Goal: Task Accomplishment & Management: Manage account settings

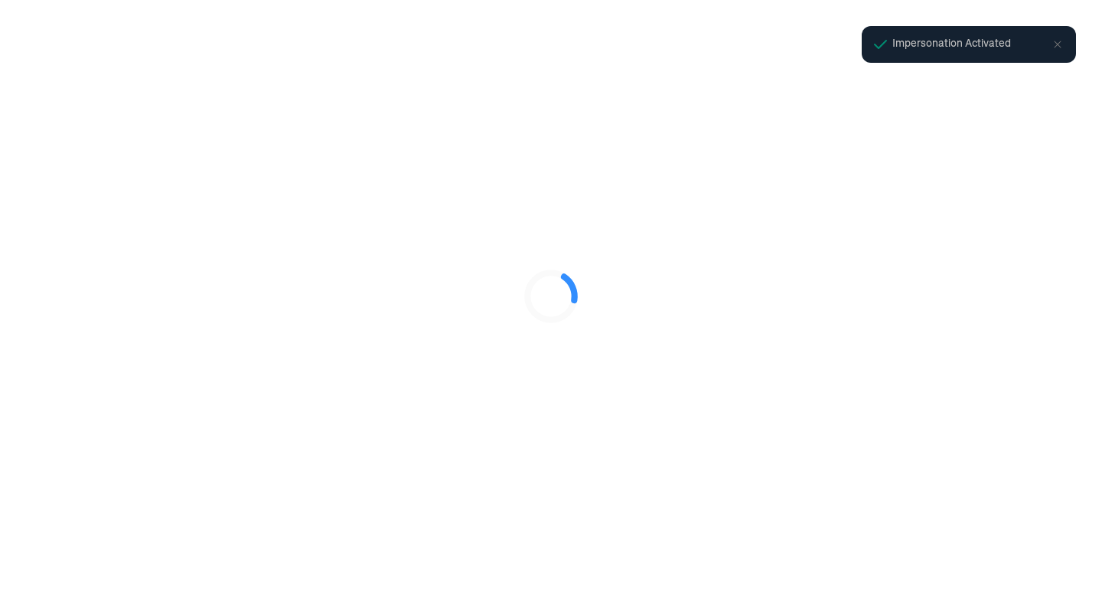
click at [93, 524] on div at bounding box center [551, 296] width 1102 height 592
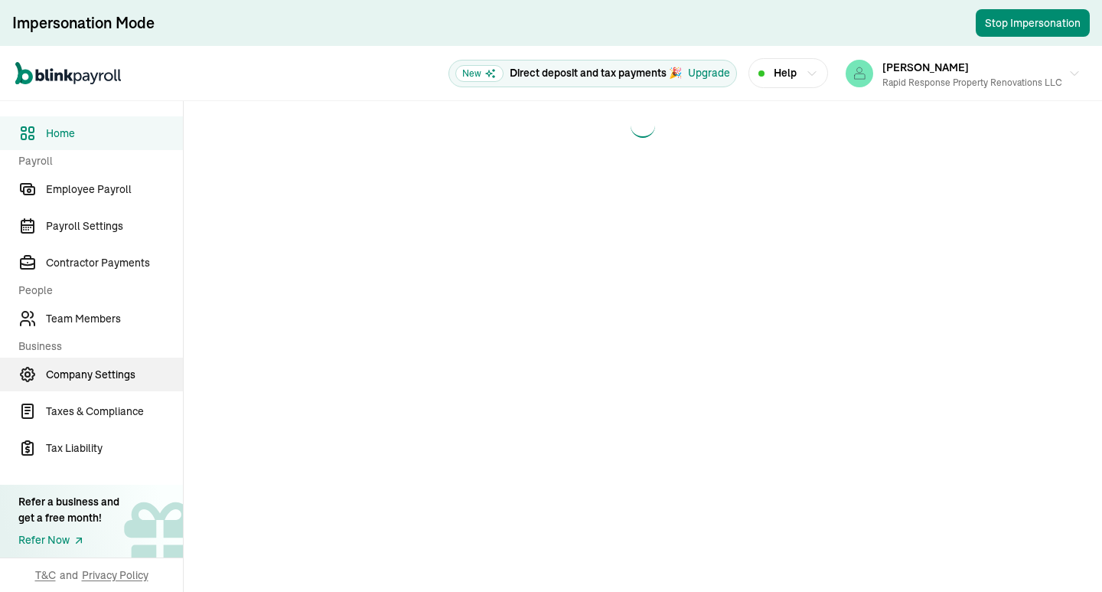
click at [79, 369] on span "Company Settings" at bounding box center [114, 375] width 137 height 16
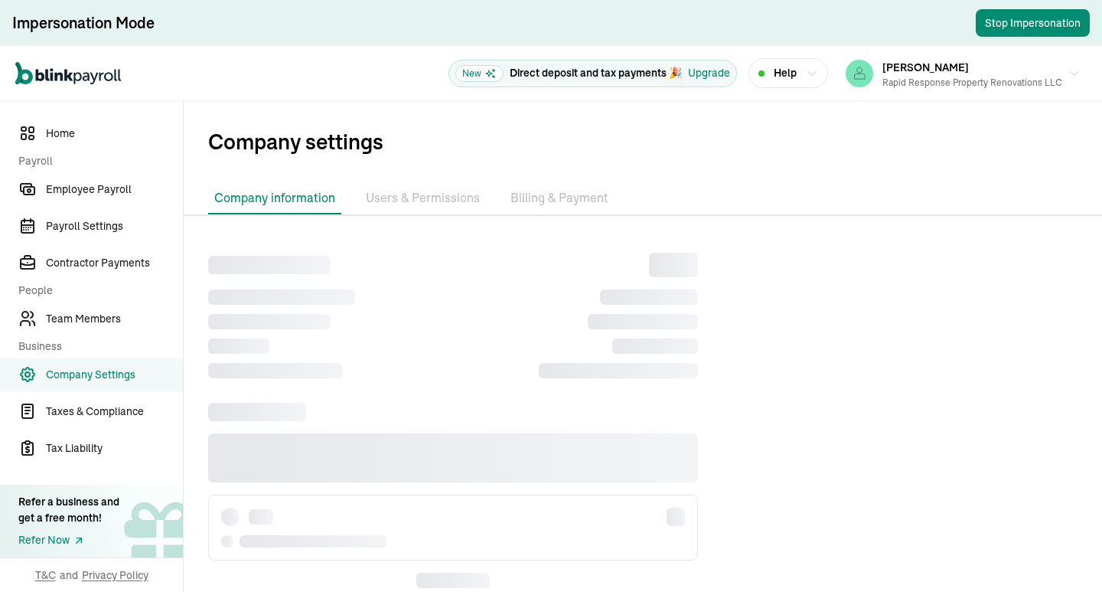
click at [540, 198] on li "Billing & Payment" at bounding box center [559, 198] width 110 height 32
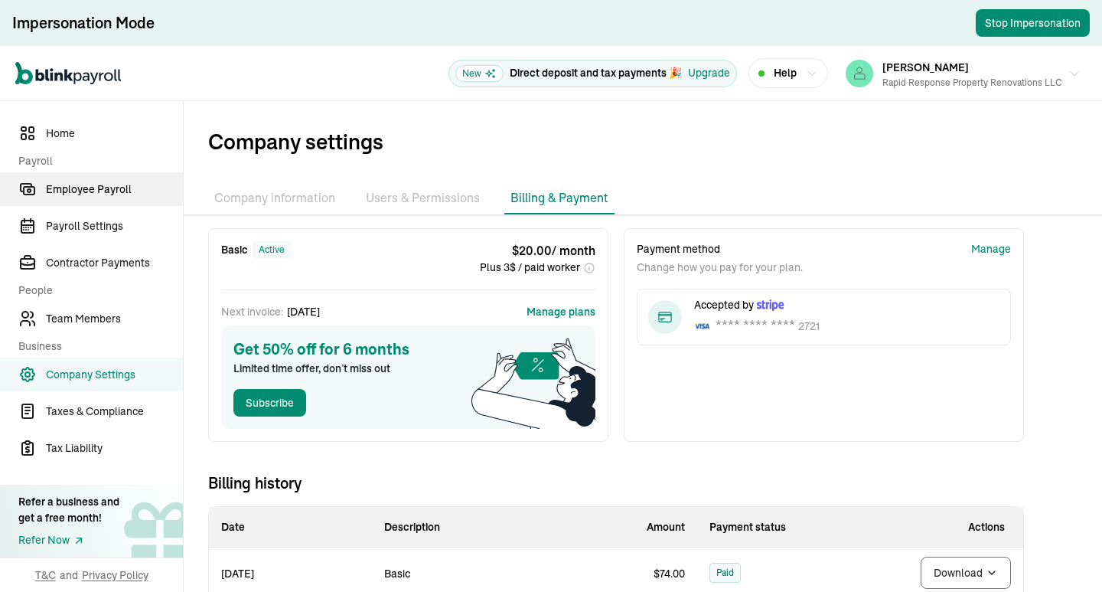
click at [121, 195] on span "Employee Payroll" at bounding box center [114, 189] width 137 height 16
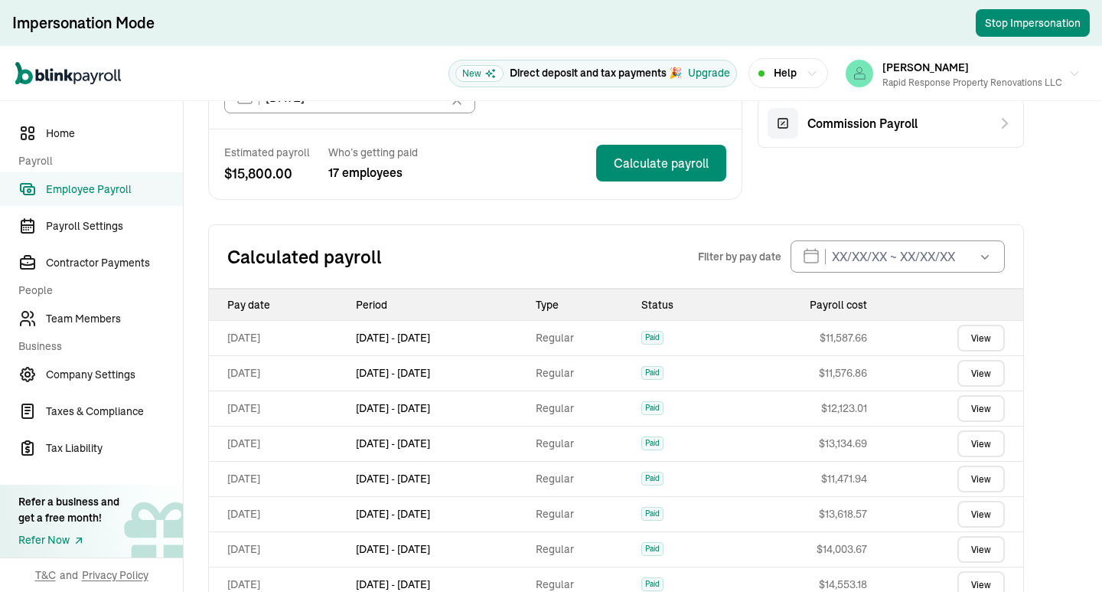
click at [494, 348] on td "[DATE] - [DATE]" at bounding box center [440, 337] width 181 height 35
click at [467, 273] on div "Calculated payroll Filter by pay date Sep 2025 Mon Tue Wed Thu Fri Sat Sun 25 2…" at bounding box center [616, 256] width 816 height 64
drag, startPoint x: 497, startPoint y: 328, endPoint x: 208, endPoint y: 326, distance: 289.3
click at [208, 326] on div "Pay date Period Type Status Payroll cost Sep 19,2025 Sep 11 - Sep 17, 2025 Regu…" at bounding box center [616, 481] width 816 height 384
click at [268, 335] on td "Sep 19,2025" at bounding box center [279, 337] width 141 height 35
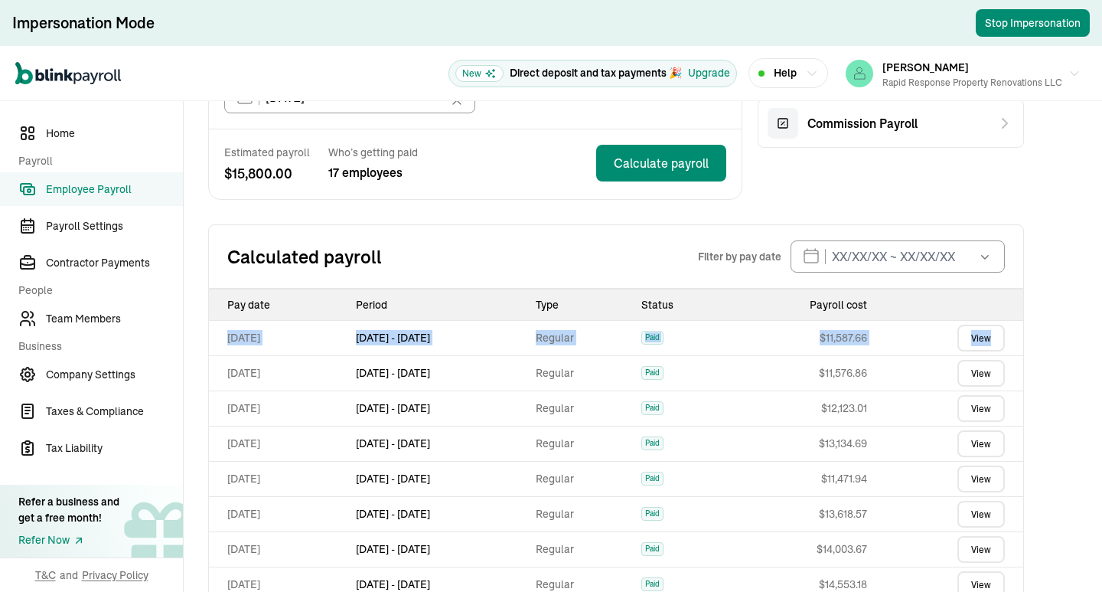
drag, startPoint x: 219, startPoint y: 335, endPoint x: 1016, endPoint y: 348, distance: 796.9
click at [1016, 348] on tr "Sep 19,2025 Sep 11 - Sep 17, 2025 Regular Paid $ 11,587.66 View" at bounding box center [616, 337] width 814 height 35
click at [851, 347] on td "$ 11,587.66" at bounding box center [800, 337] width 145 height 35
drag, startPoint x: 1012, startPoint y: 331, endPoint x: 225, endPoint y: 340, distance: 786.9
click at [220, 341] on tr "Sep 19,2025 Sep 11 - Sep 17, 2025 Regular Paid $ 11,587.66 View" at bounding box center [616, 337] width 814 height 35
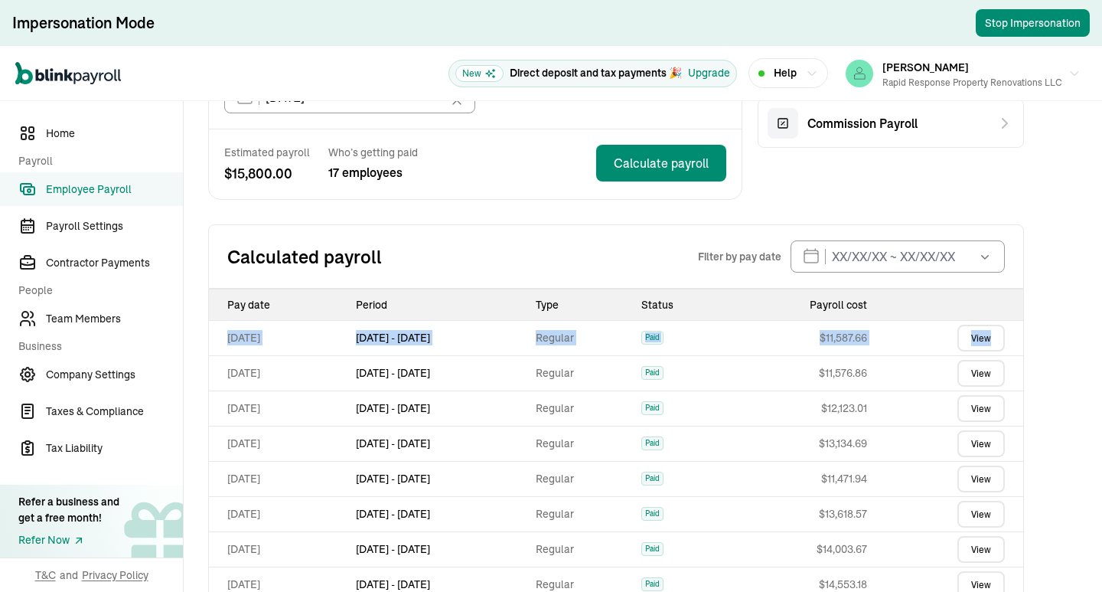
click at [225, 340] on td "Sep 19,2025" at bounding box center [279, 337] width 141 height 35
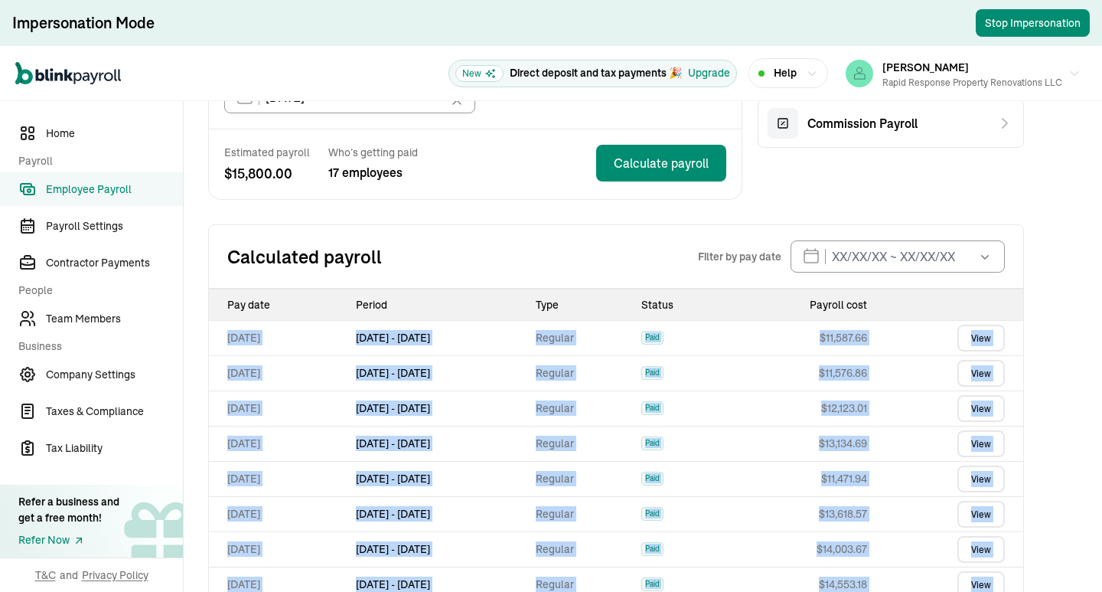
drag, startPoint x: 225, startPoint y: 340, endPoint x: 1029, endPoint y: 331, distance: 804.5
click at [1029, 331] on div "Employee Payroll Schedule Weekly New Track employee time-off Keep track of empl…" at bounding box center [616, 197] width 865 height 1075
click at [1031, 332] on div "Employee Payroll Schedule Weekly New Track employee time-off Keep track of empl…" at bounding box center [616, 197] width 865 height 1075
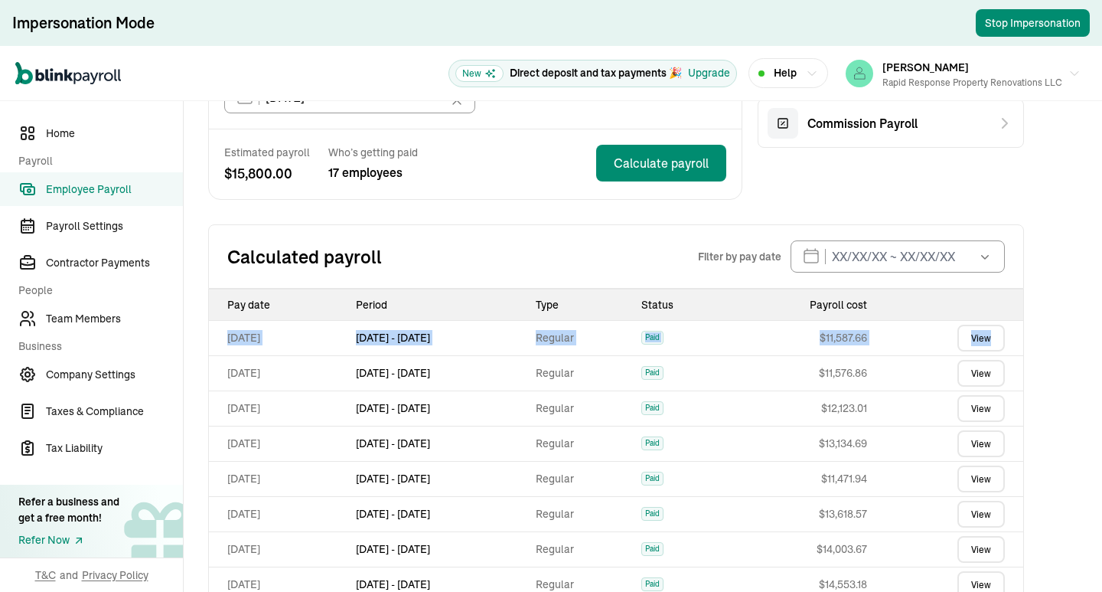
drag, startPoint x: 970, startPoint y: 344, endPoint x: 222, endPoint y: 341, distance: 747.8
click at [222, 341] on tr "Sep 19,2025 Sep 11 - Sep 17, 2025 Regular Paid $ 11,587.66 View" at bounding box center [616, 337] width 814 height 35
click at [222, 353] on td "Sep 19,2025" at bounding box center [279, 337] width 141 height 35
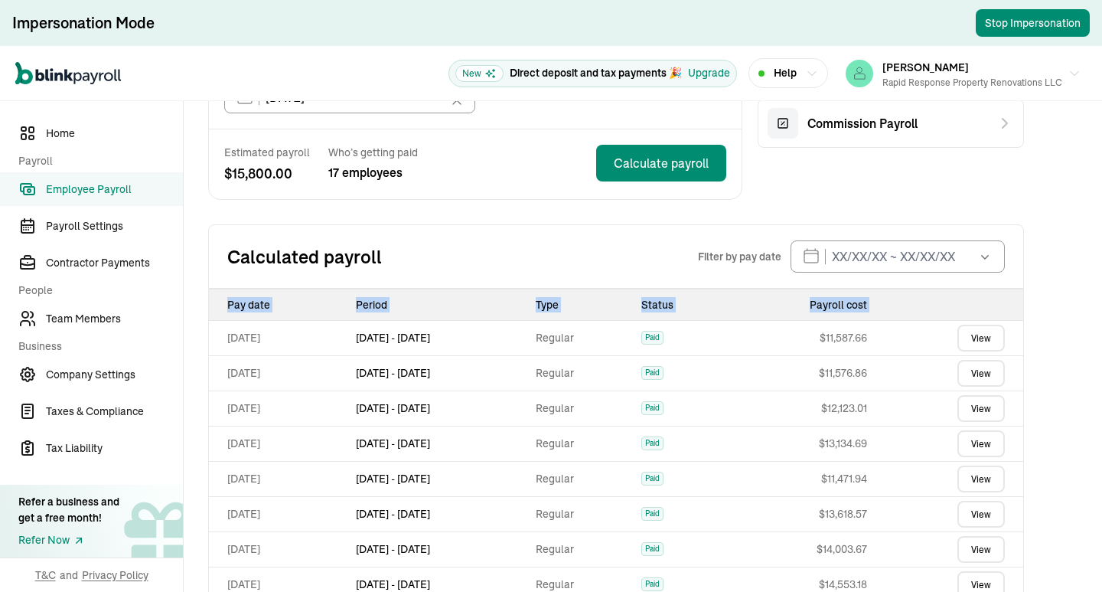
drag, startPoint x: 223, startPoint y: 336, endPoint x: 1031, endPoint y: 317, distance: 807.7
click at [1031, 317] on div "Employee Payroll Schedule Weekly New Track employee time-off Keep track of empl…" at bounding box center [616, 197] width 865 height 1075
click at [1030, 347] on div "Employee Payroll Schedule Weekly New Track employee time-off Keep track of empl…" at bounding box center [616, 197] width 865 height 1075
click at [90, 188] on span "Employee Payroll" at bounding box center [114, 189] width 137 height 16
click at [90, 332] on link "Team Members" at bounding box center [91, 319] width 183 height 34
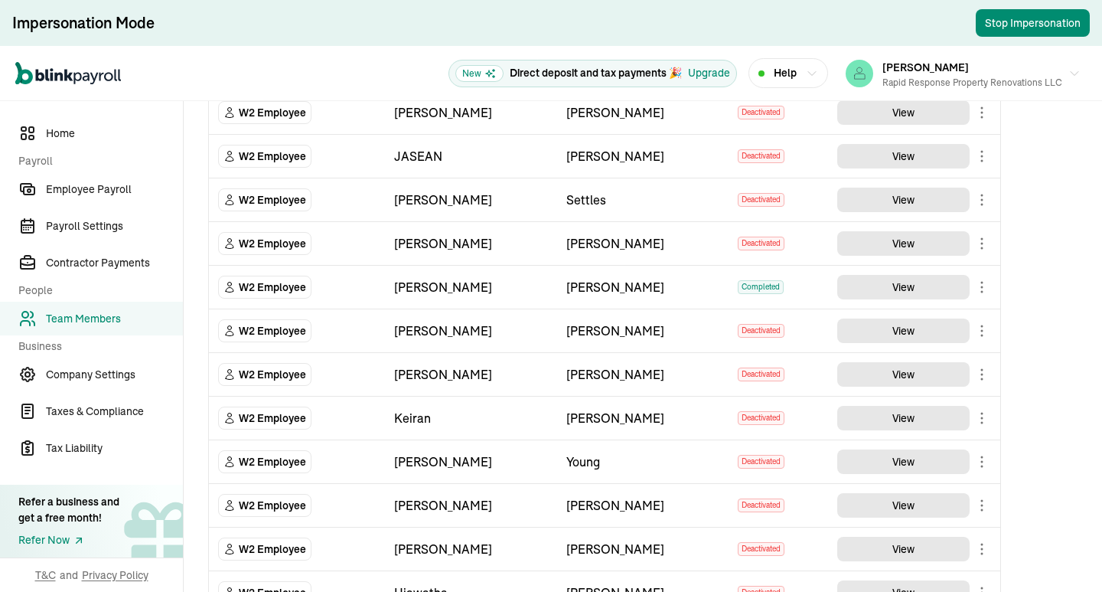
click at [524, 396] on td "Keiran" at bounding box center [471, 418] width 172 height 44
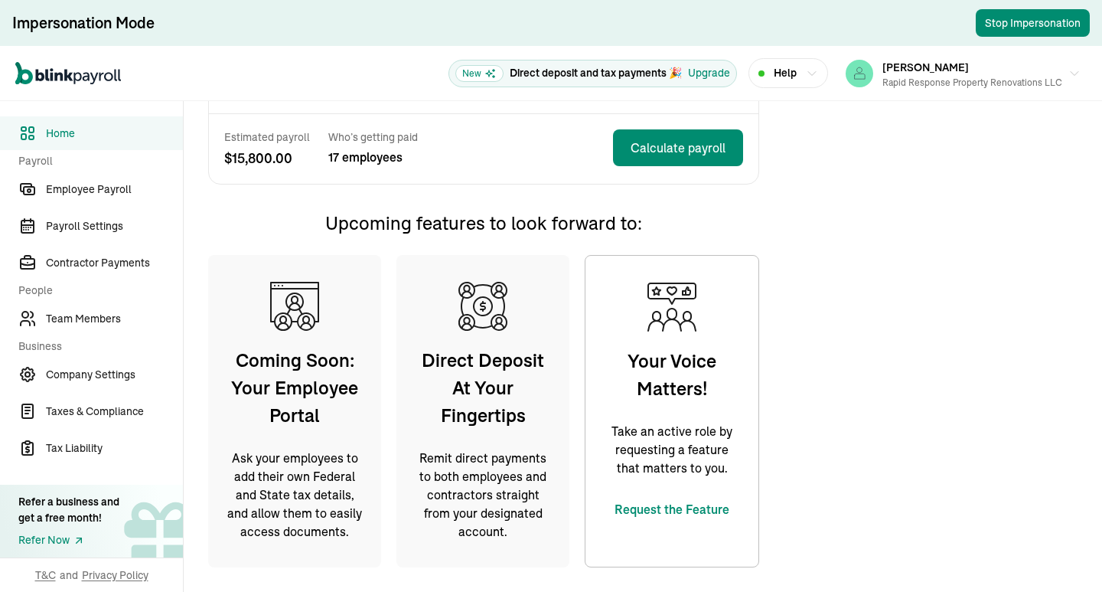
scroll to position [305, 0]
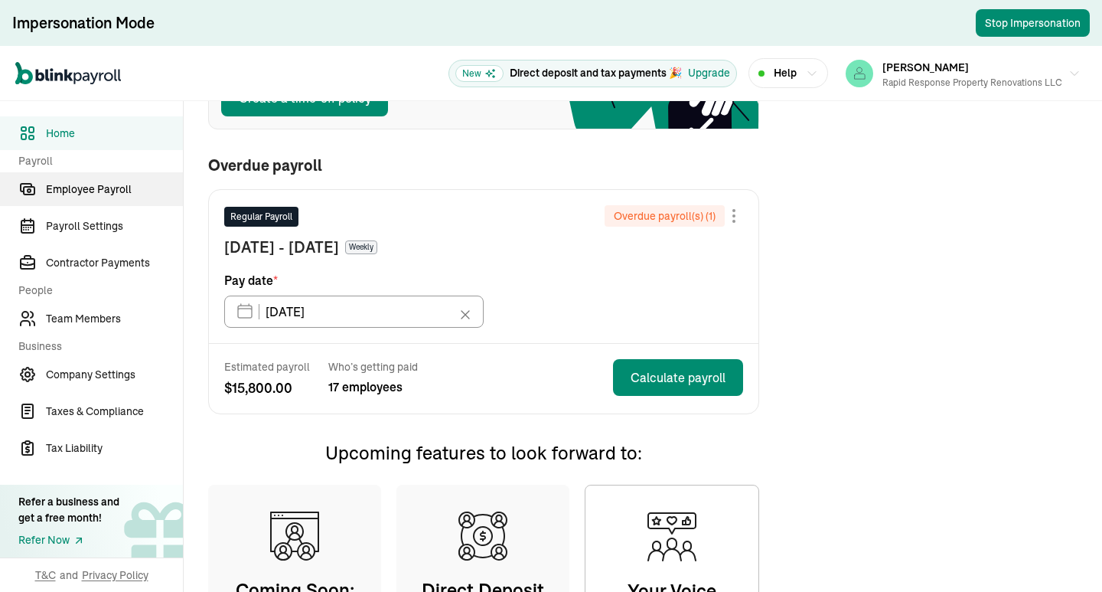
click at [139, 197] on span "Employee Payroll" at bounding box center [114, 189] width 137 height 16
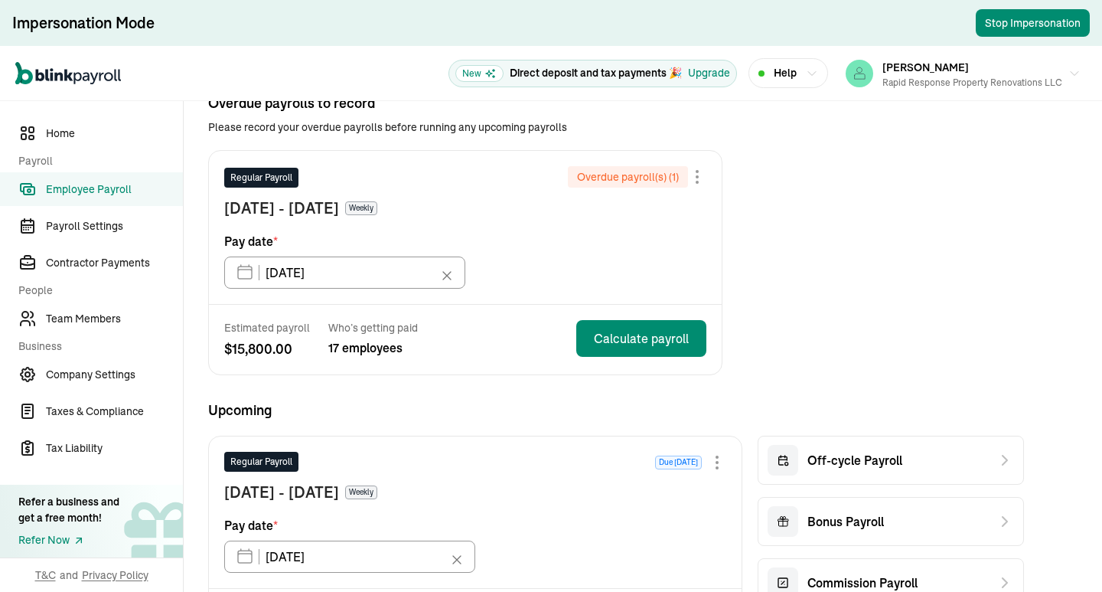
scroll to position [518, 0]
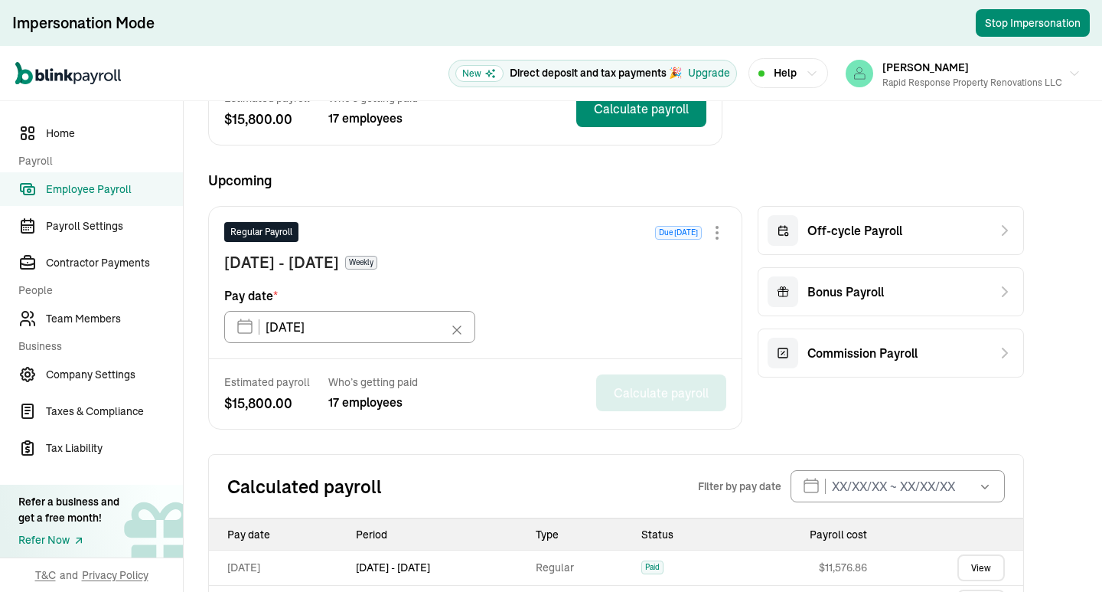
click at [536, 255] on div "Sep 11 - Sep 17, 2025 Weekly" at bounding box center [475, 262] width 502 height 23
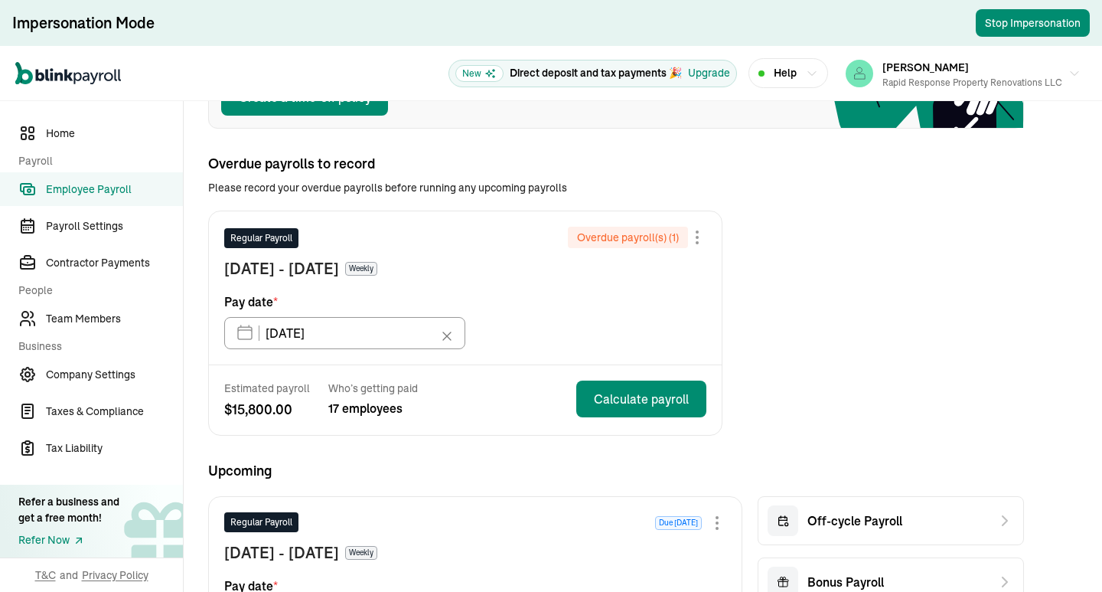
scroll to position [0, 0]
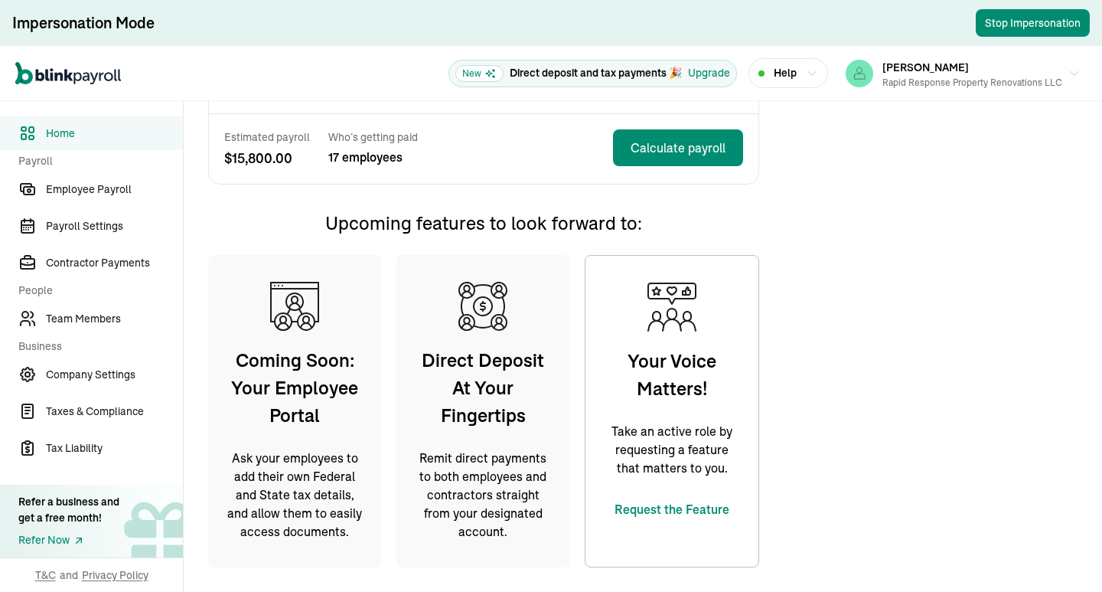
scroll to position [305, 0]
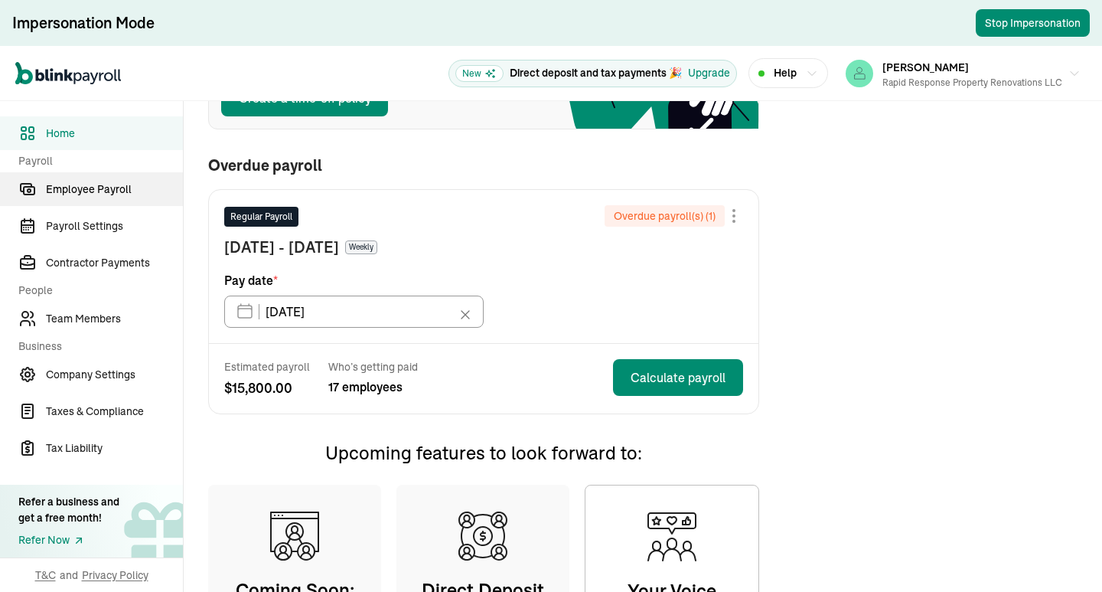
click at [139, 197] on span "Employee Payroll" at bounding box center [114, 189] width 137 height 16
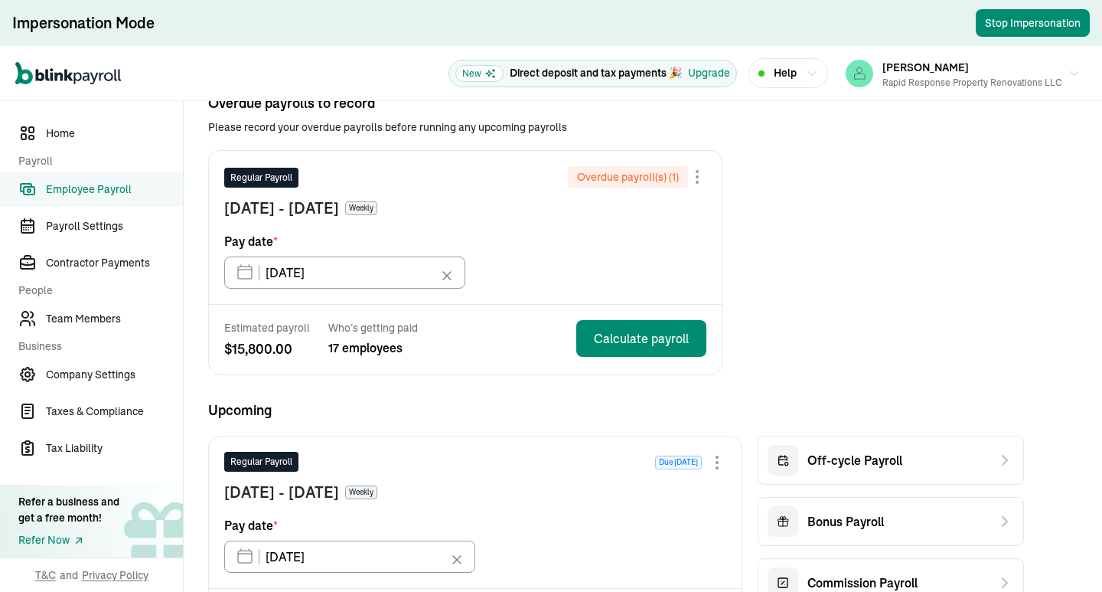
scroll to position [518, 0]
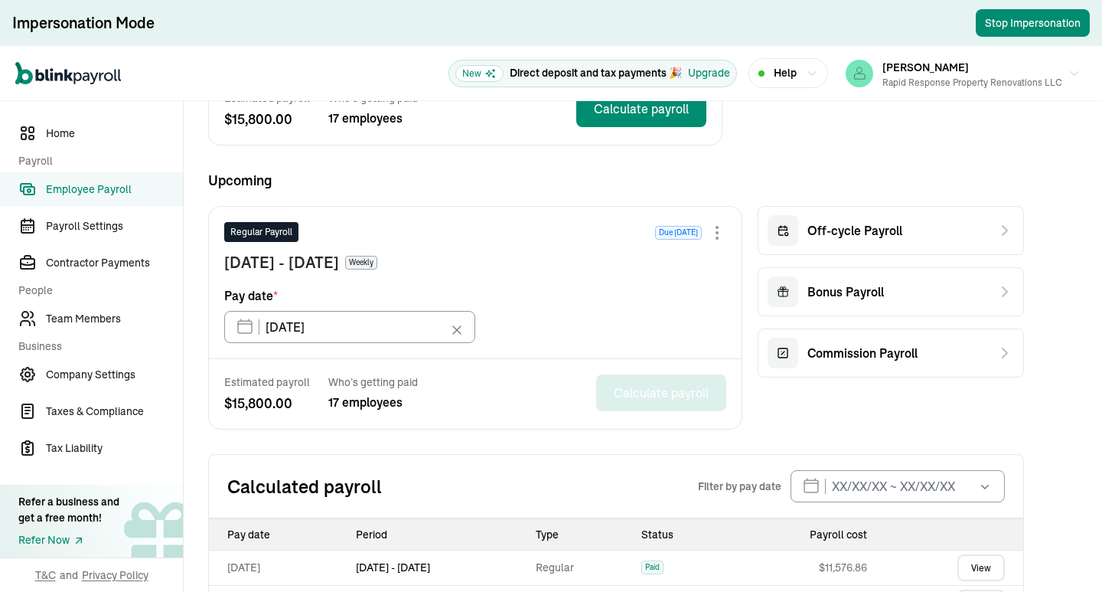
click at [536, 255] on div "Sep 11 - Sep 17, 2025 Weekly" at bounding box center [475, 262] width 502 height 23
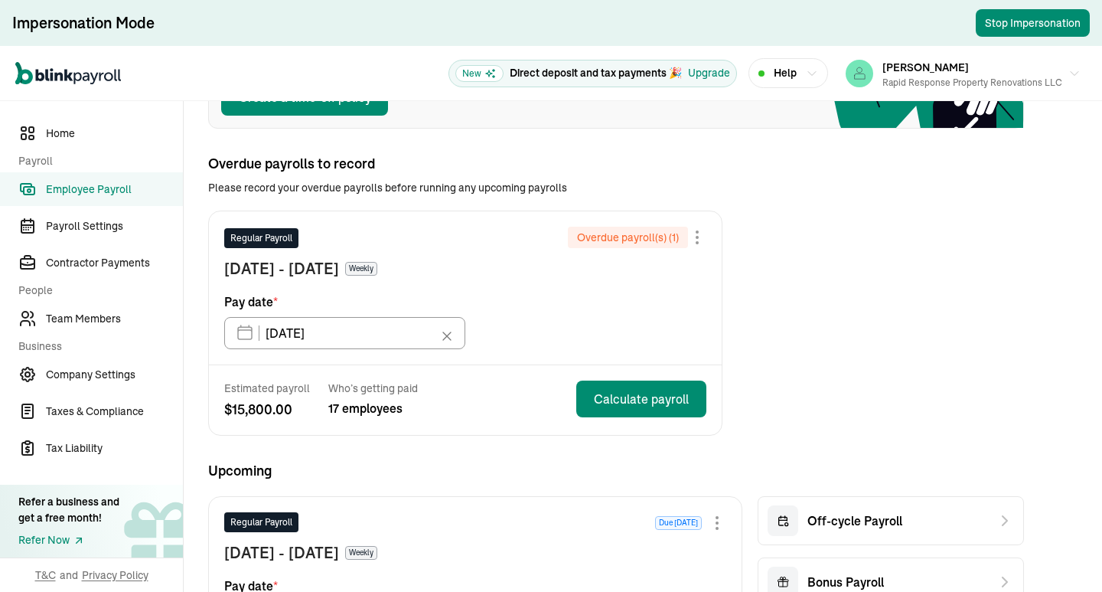
scroll to position [0, 0]
